Goal: Find contact information: Find contact information

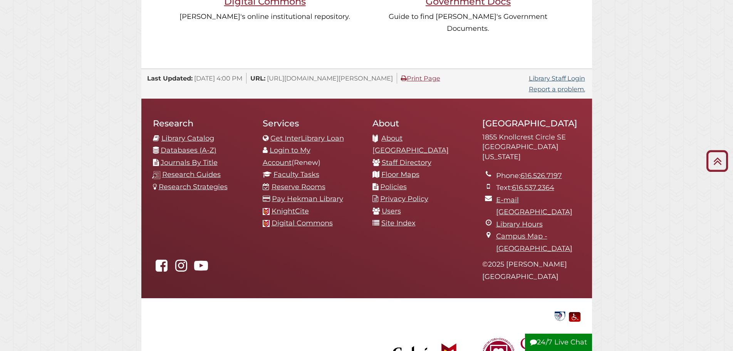
scroll to position [729, 0]
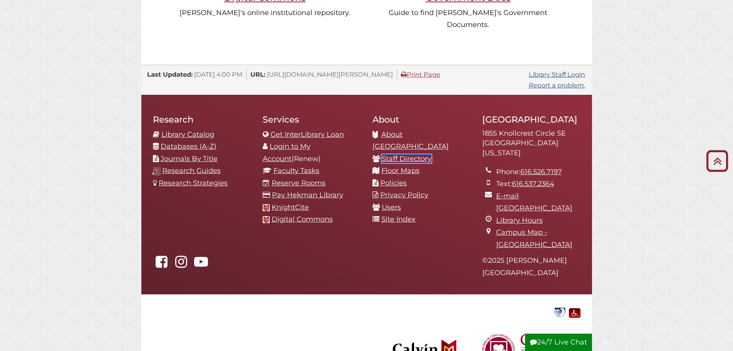
click at [403, 163] on link "Staff Directory" at bounding box center [407, 158] width 50 height 8
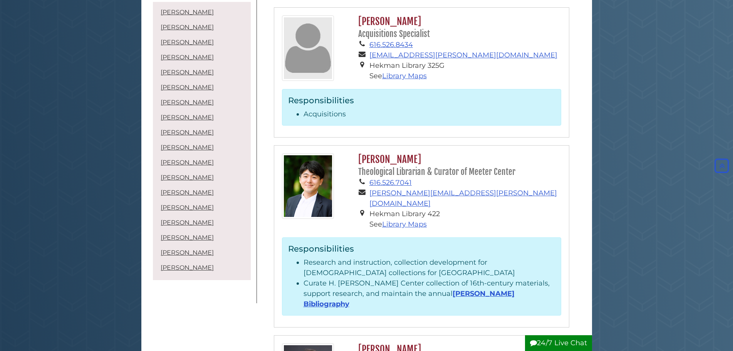
scroll to position [347, 0]
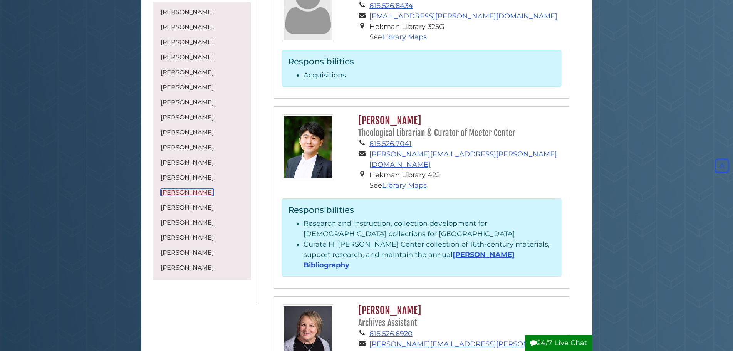
click at [189, 193] on link "[PERSON_NAME]" at bounding box center [187, 192] width 53 height 7
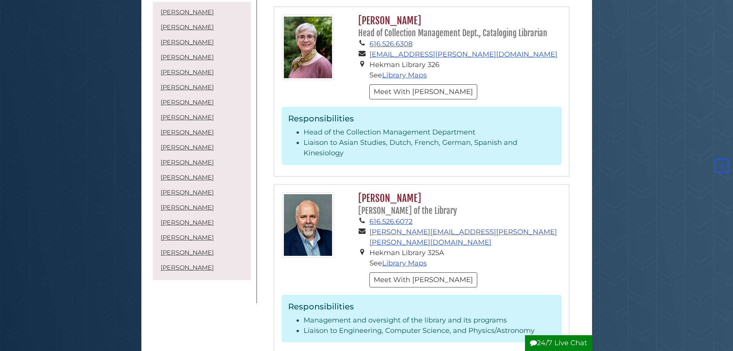
scroll to position [1979, 0]
click at [390, 193] on h2 "[PERSON_NAME] [PERSON_NAME] of the Library" at bounding box center [457, 205] width 207 height 24
click at [390, 206] on small "[PERSON_NAME] of the Library" at bounding box center [407, 211] width 99 height 10
